Goal: Check status: Check status

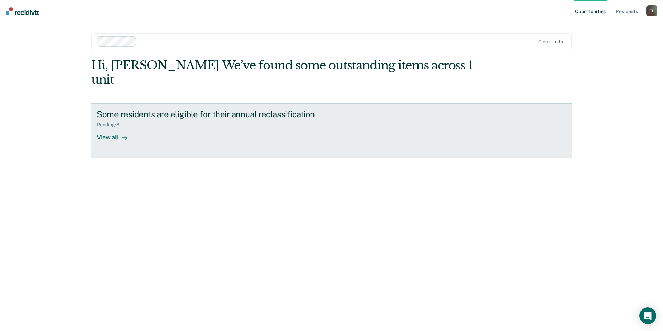
click at [110, 128] on div "View all" at bounding box center [116, 135] width 39 height 14
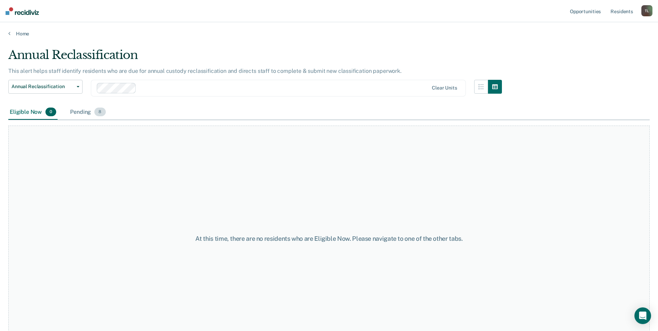
click at [99, 109] on span "8" at bounding box center [99, 112] width 11 height 9
